Goal: Use online tool/utility: Utilize a website feature to perform a specific function

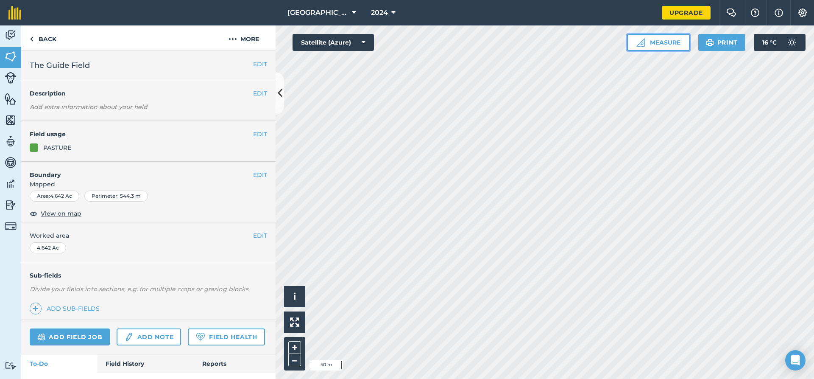
click at [668, 43] on button "Measure" at bounding box center [658, 42] width 63 height 17
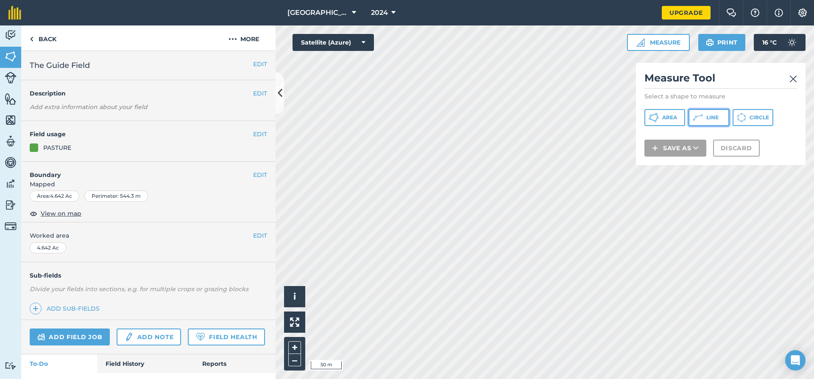
click at [698, 119] on icon at bounding box center [698, 117] width 10 height 10
click at [795, 81] on img at bounding box center [793, 79] width 8 height 10
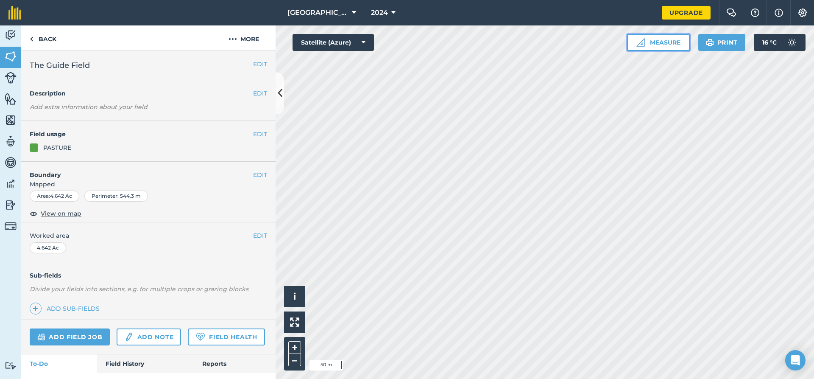
click at [658, 42] on button "Measure" at bounding box center [658, 42] width 63 height 17
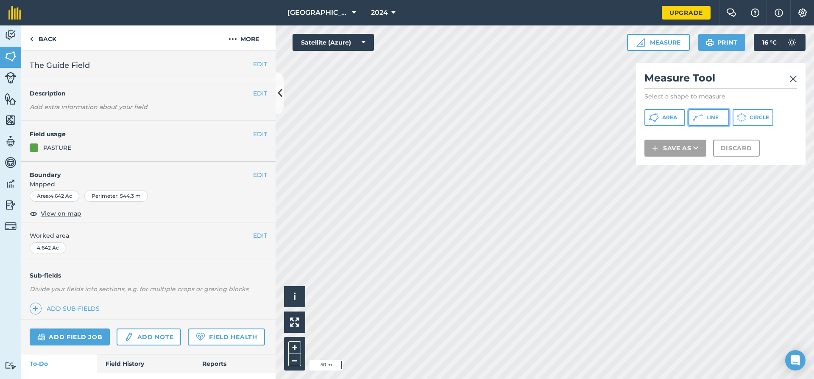
click at [707, 115] on span "Line" at bounding box center [712, 117] width 12 height 7
click at [678, 118] on button "Area" at bounding box center [664, 117] width 41 height 17
click at [706, 114] on button "Line" at bounding box center [709, 117] width 41 height 17
click at [795, 78] on img at bounding box center [793, 79] width 8 height 10
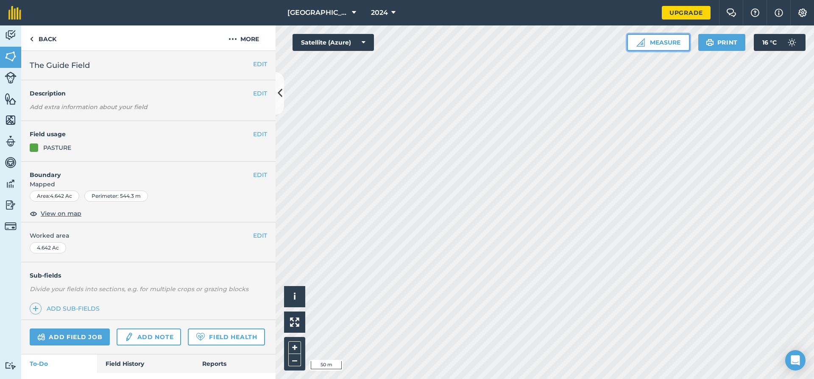
click at [657, 45] on button "Measure" at bounding box center [658, 42] width 63 height 17
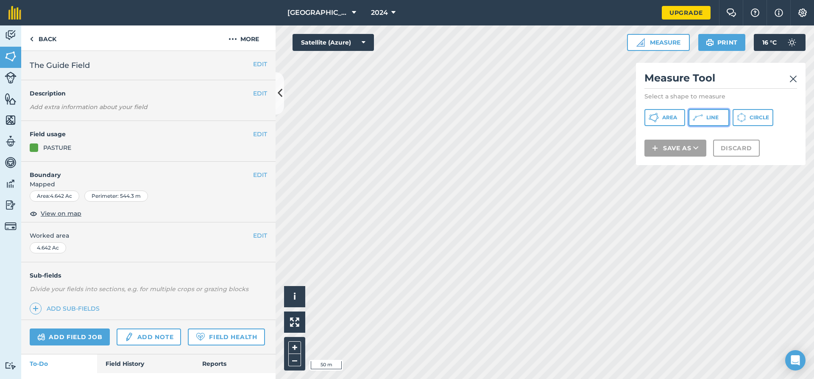
click at [702, 116] on icon at bounding box center [698, 117] width 10 height 10
click at [789, 79] on h2 "Measure Tool" at bounding box center [720, 79] width 153 height 17
click at [796, 81] on img at bounding box center [793, 79] width 8 height 10
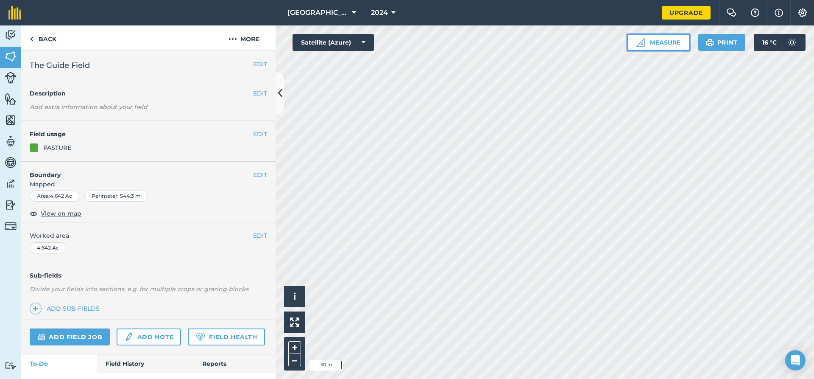
click at [668, 40] on button "Measure" at bounding box center [658, 42] width 63 height 17
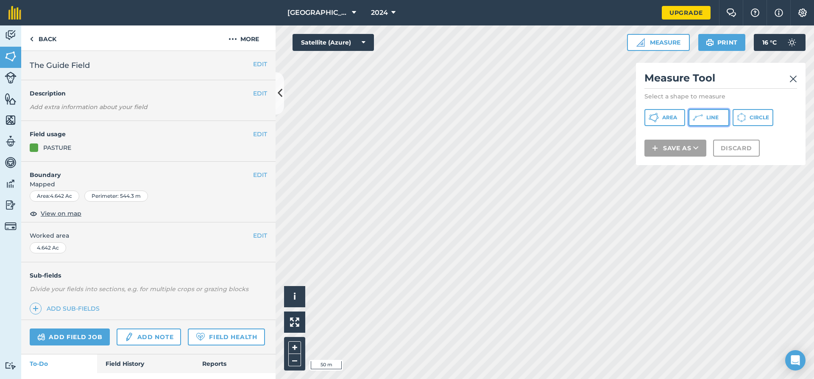
click at [711, 119] on span "Line" at bounding box center [712, 117] width 12 height 7
click at [795, 81] on img at bounding box center [793, 79] width 8 height 10
